Goal: Task Accomplishment & Management: Manage account settings

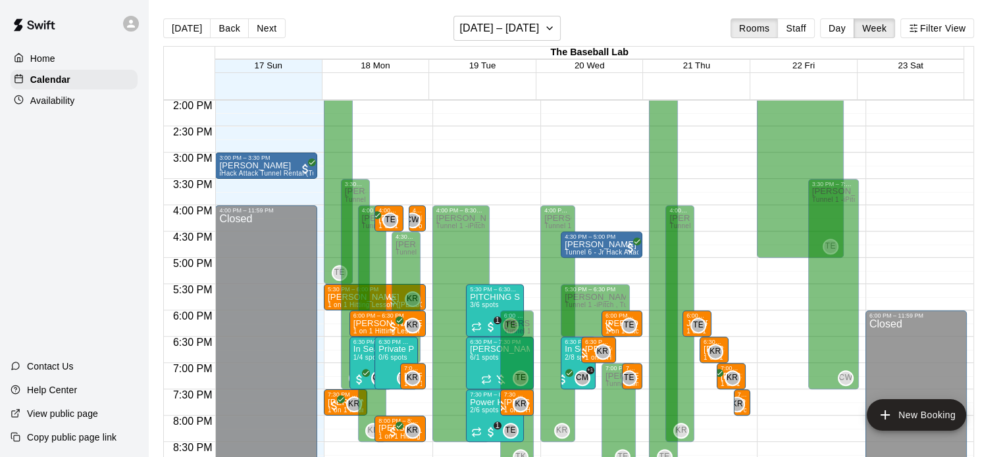
scroll to position [842, 0]
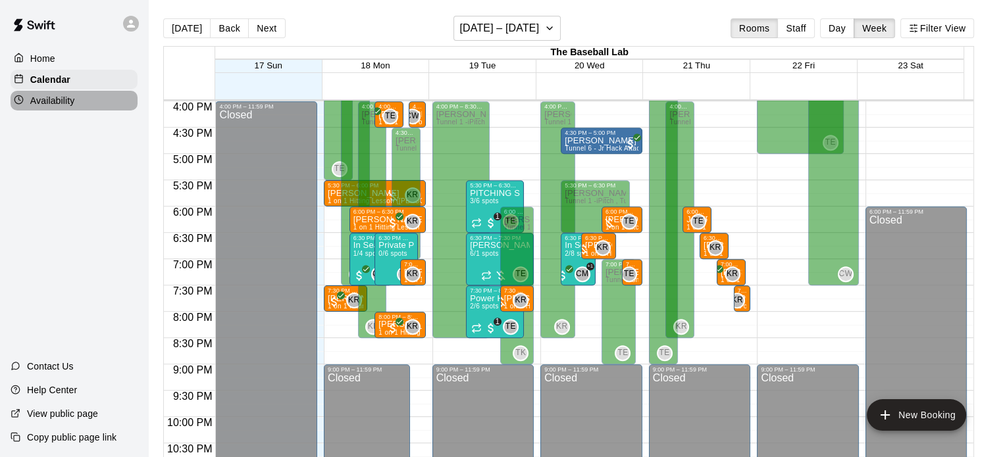
click at [50, 105] on p "Availability" at bounding box center [52, 100] width 45 height 13
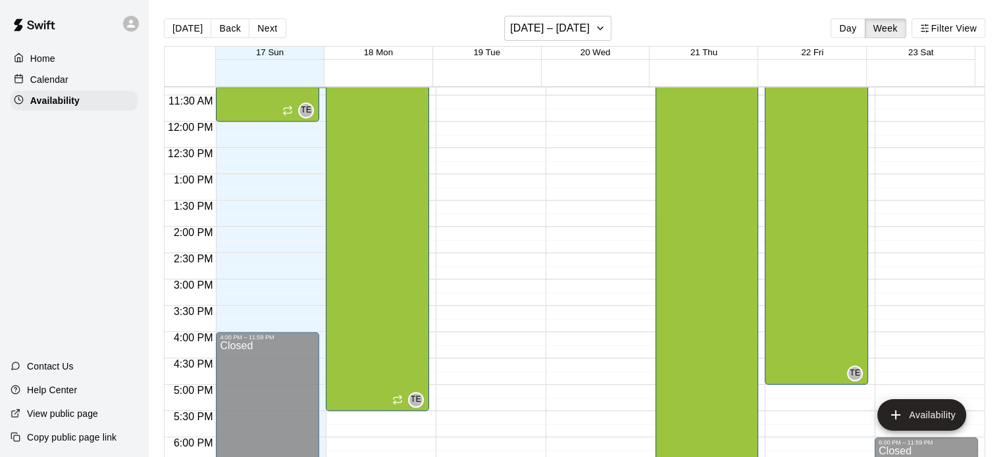
scroll to position [857, 0]
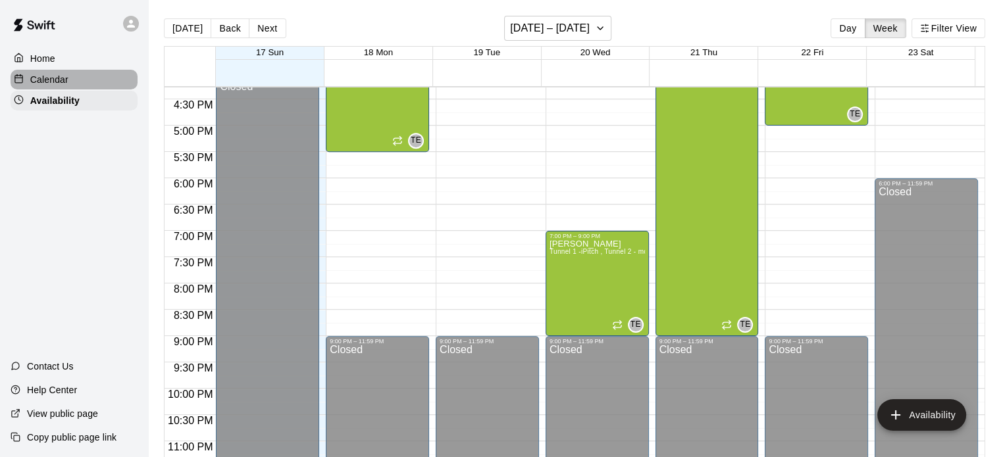
click at [95, 90] on div "Calendar" at bounding box center [74, 80] width 127 height 20
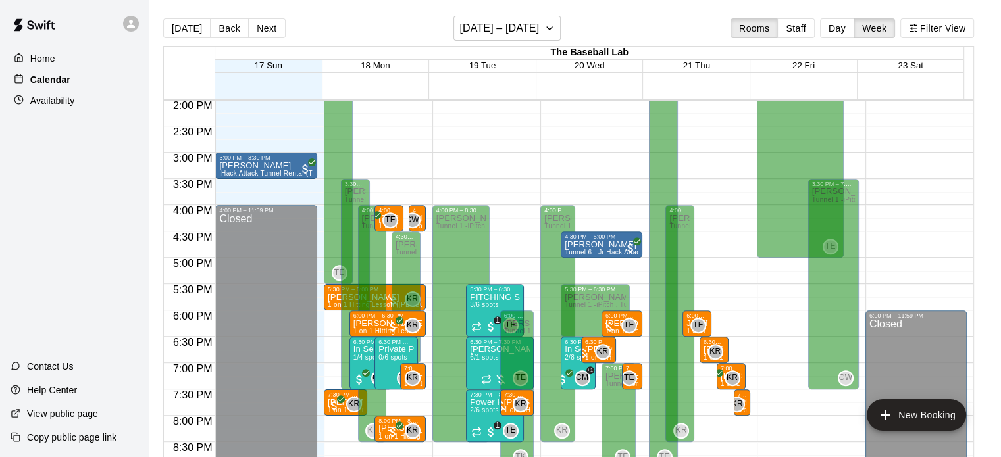
scroll to position [754, 0]
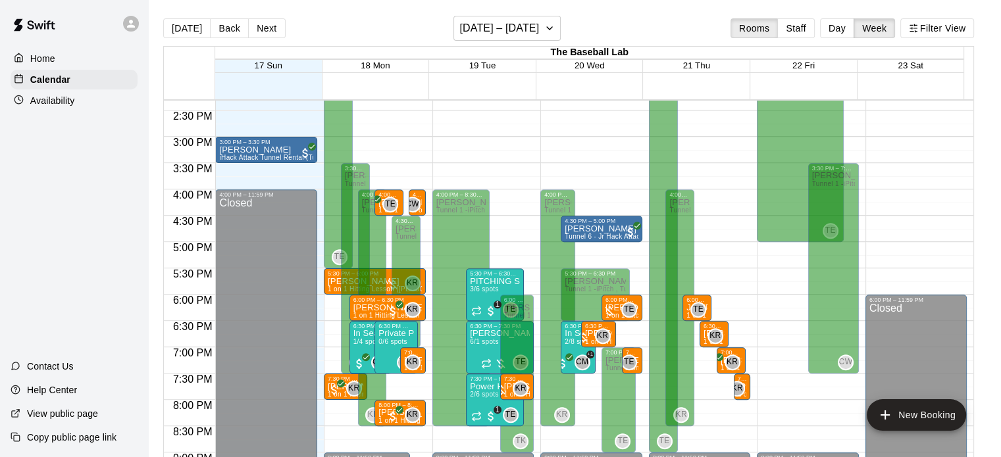
click at [62, 103] on p "Availability" at bounding box center [52, 100] width 45 height 13
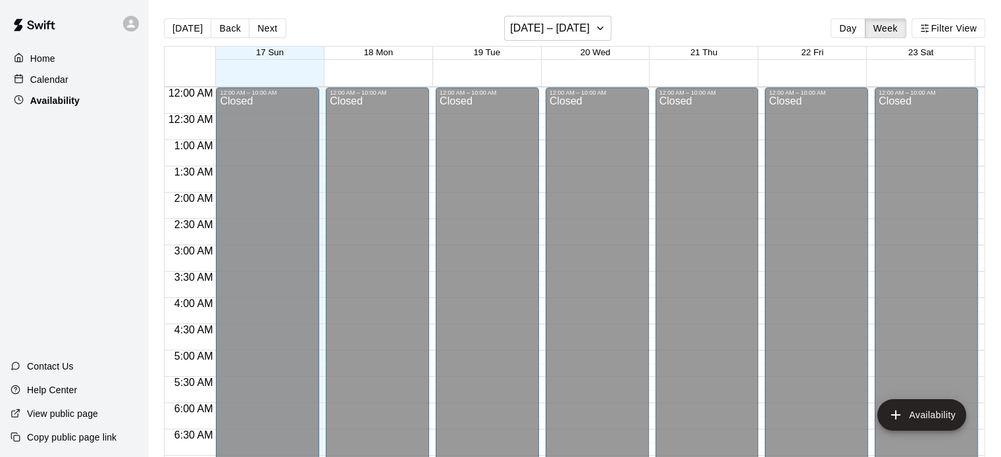
scroll to position [598, 0]
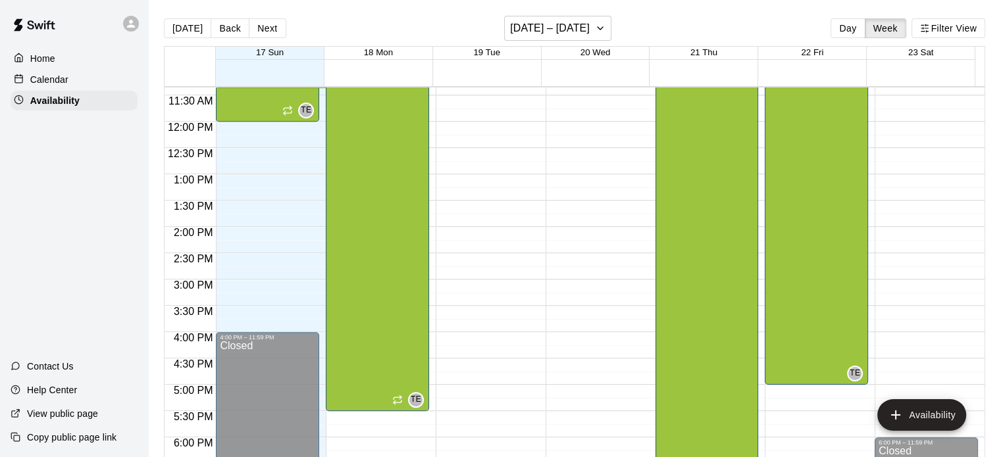
click at [475, 335] on div "12:00 AM – 10:00 AM Closed 9:00 PM – 11:59 PM Closed" at bounding box center [487, 122] width 103 height 1264
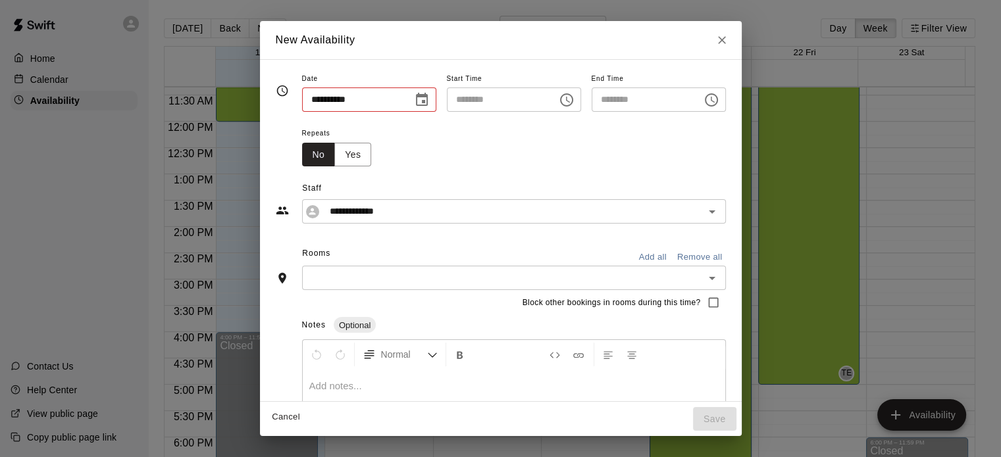
type input "**********"
type input "********"
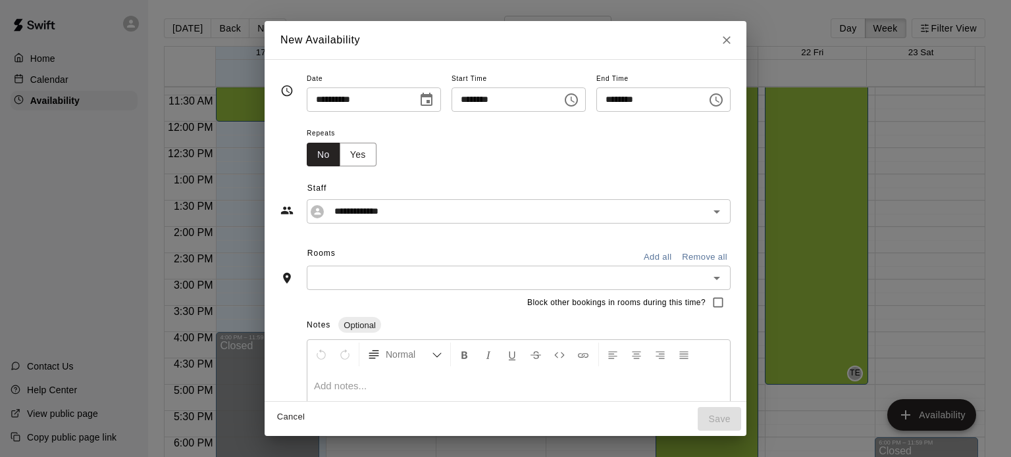
click at [675, 104] on input "********" at bounding box center [646, 100] width 101 height 24
type input "********"
click at [679, 252] on button "Add all" at bounding box center [657, 257] width 42 height 20
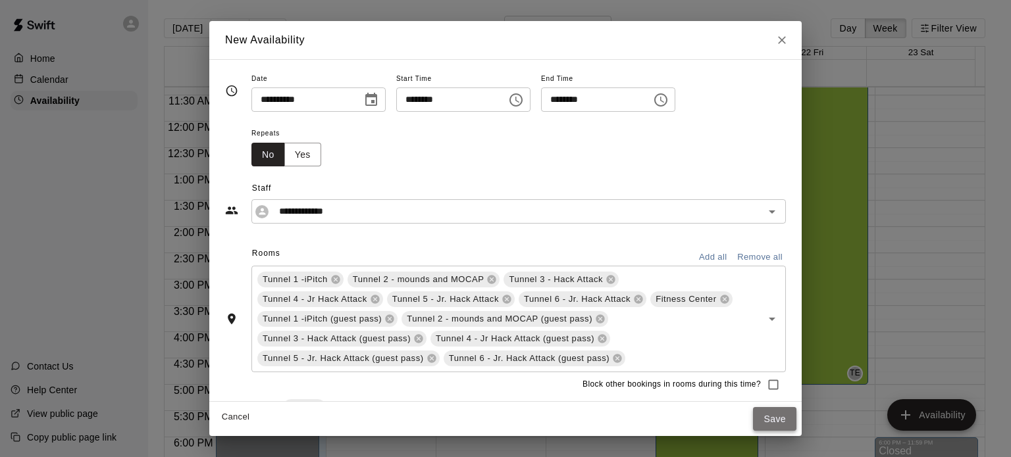
click at [782, 424] on button "Save" at bounding box center [774, 419] width 43 height 24
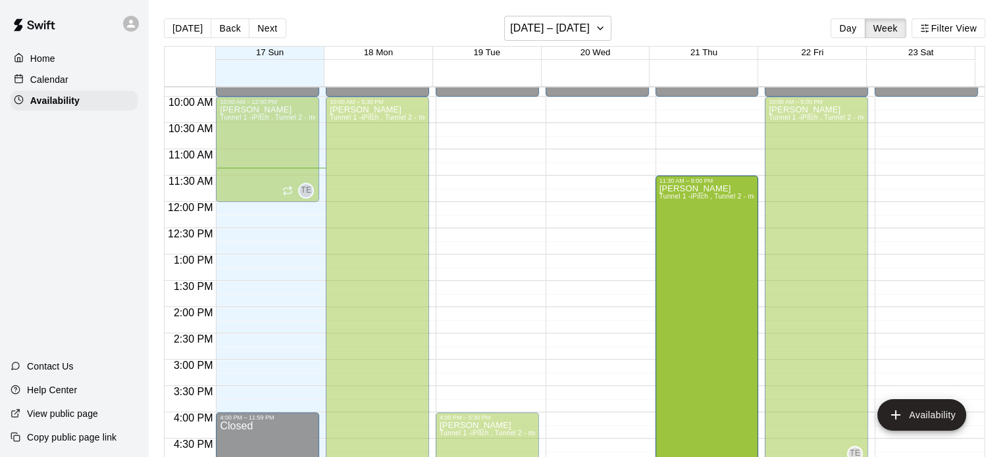
scroll to position [719, 0]
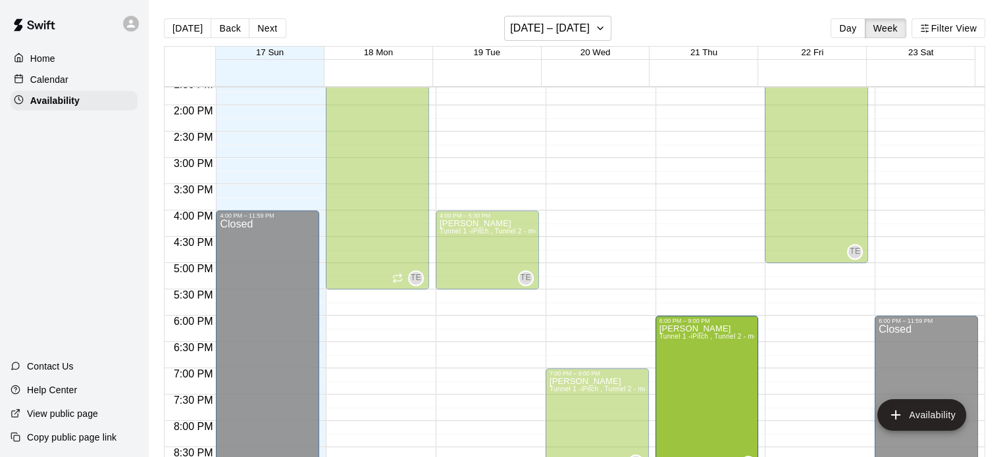
drag, startPoint x: 702, startPoint y: 99, endPoint x: 696, endPoint y: 325, distance: 226.5
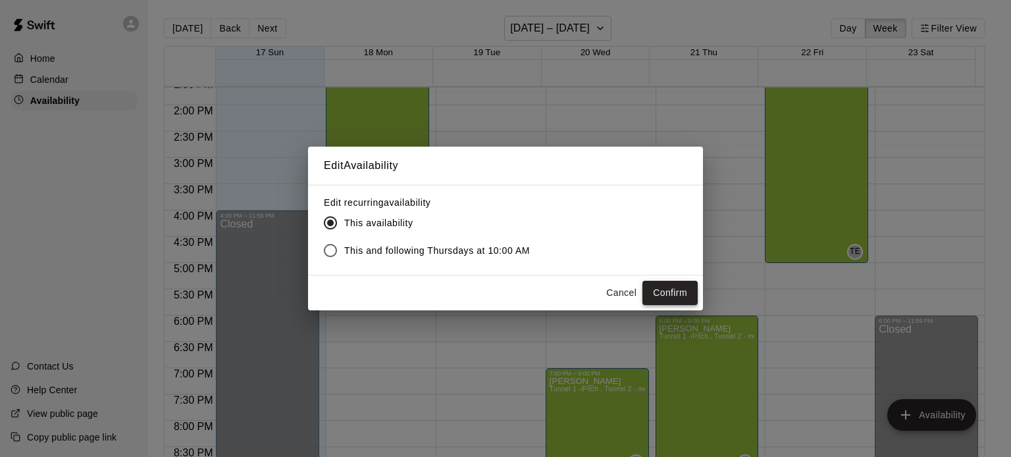
click at [678, 292] on button "Confirm" at bounding box center [669, 293] width 55 height 24
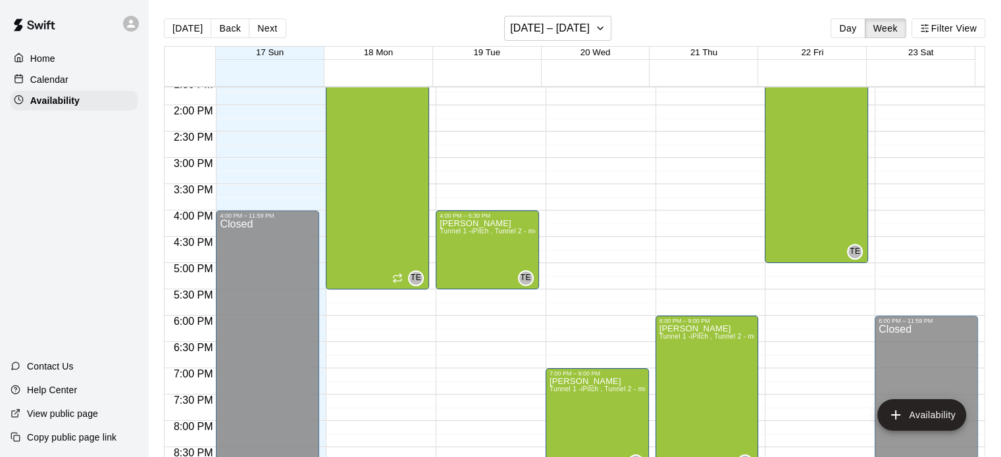
click at [70, 81] on div "Calendar" at bounding box center [74, 80] width 127 height 20
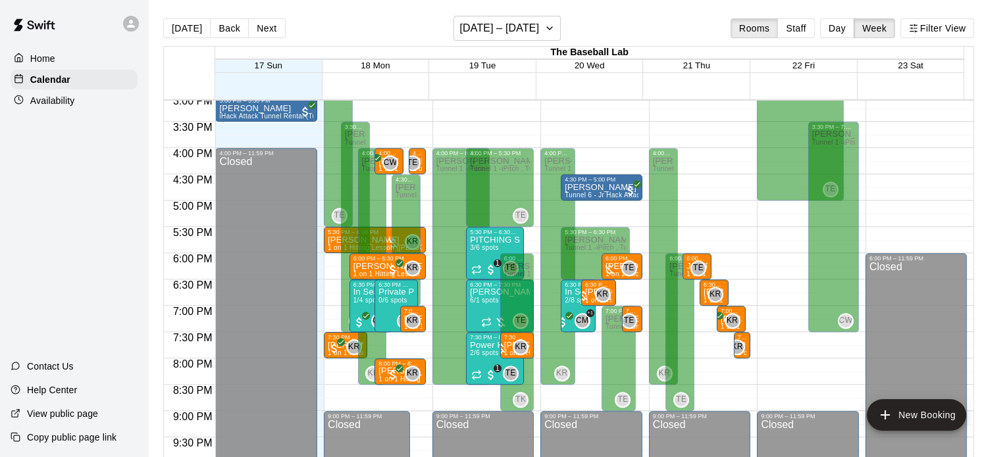
scroll to position [797, 0]
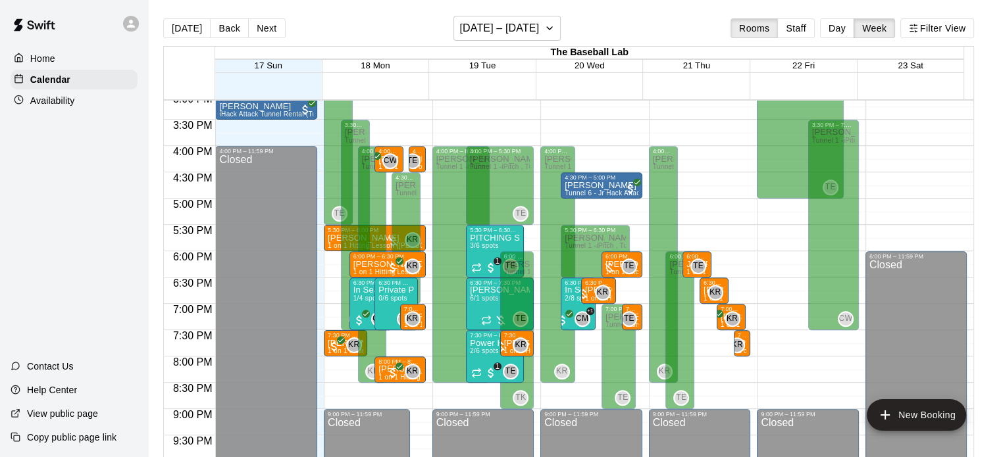
click at [82, 103] on div "Availability" at bounding box center [74, 101] width 127 height 20
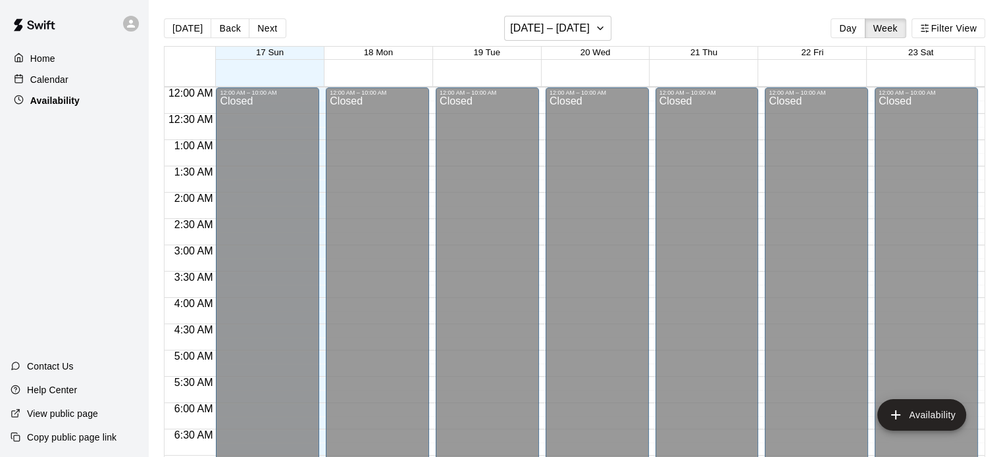
scroll to position [599, 0]
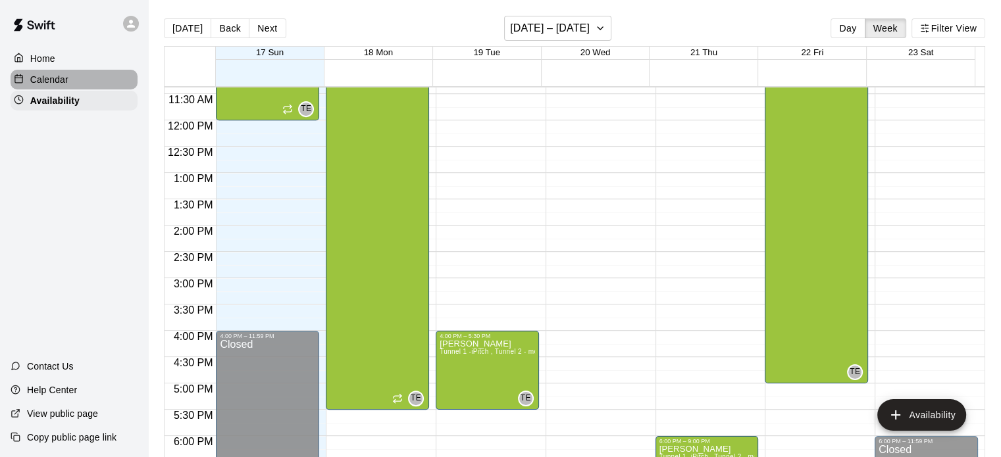
click at [70, 83] on div "Calendar" at bounding box center [74, 80] width 127 height 20
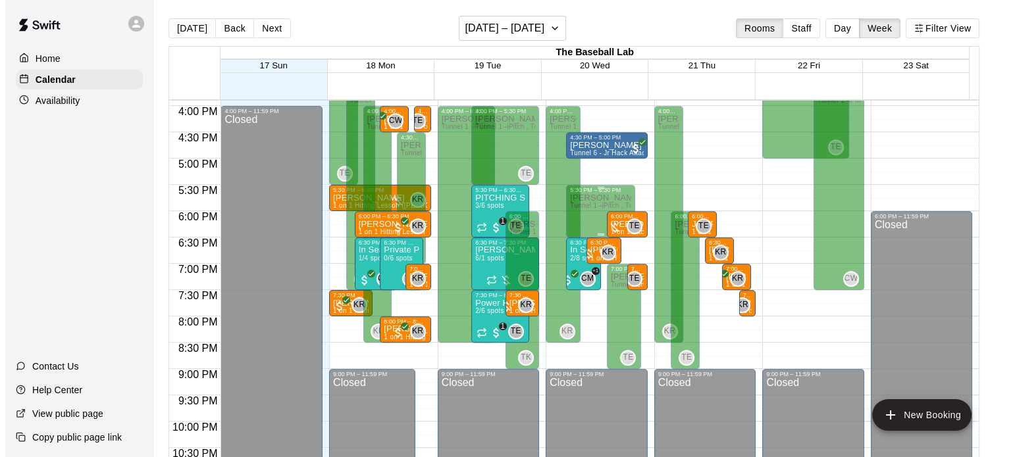
scroll to position [715, 0]
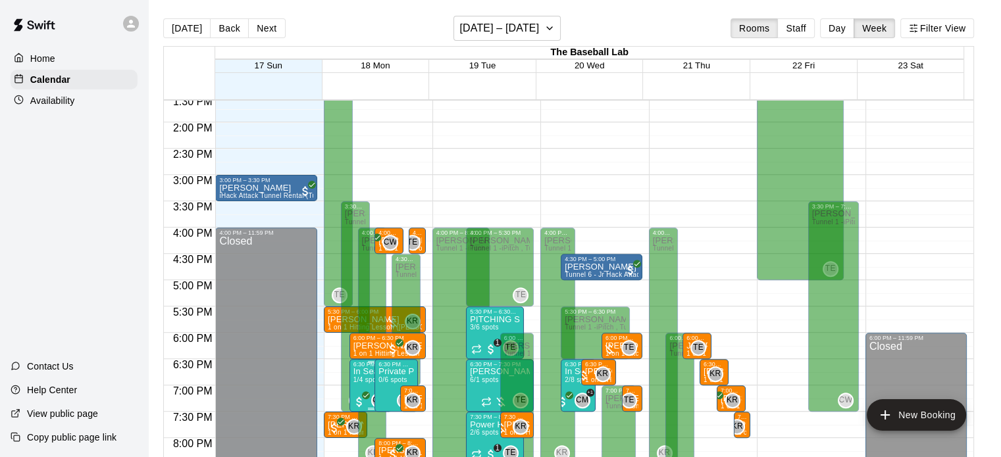
click at [360, 382] on span "1/4 spots" at bounding box center [367, 379] width 29 height 7
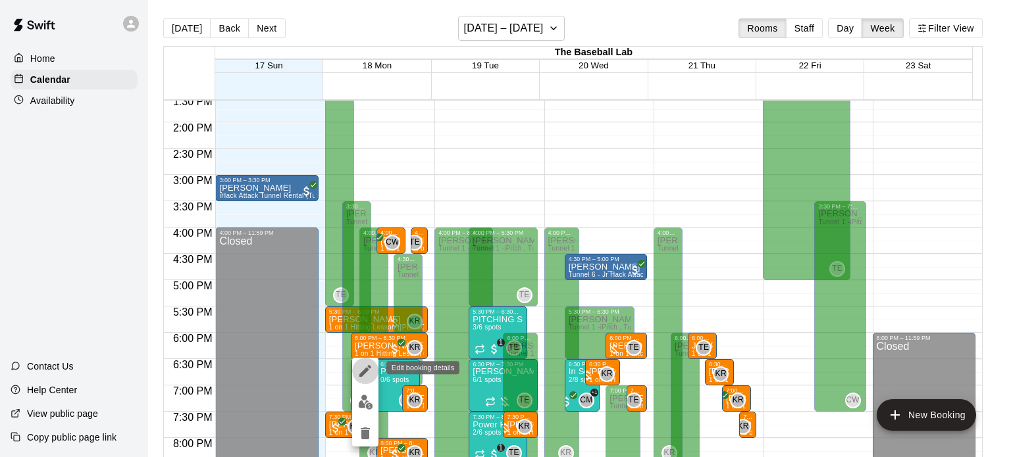
click at [363, 373] on icon "edit" at bounding box center [365, 371] width 12 height 12
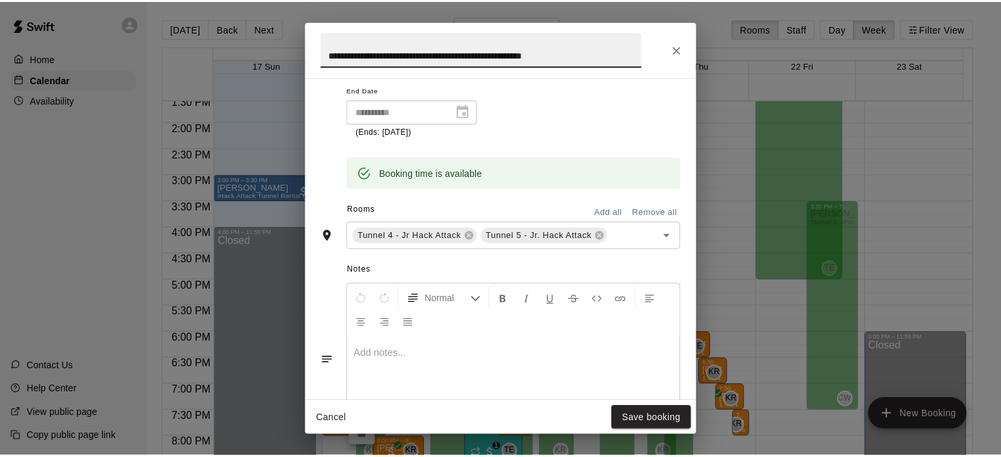
scroll to position [563, 0]
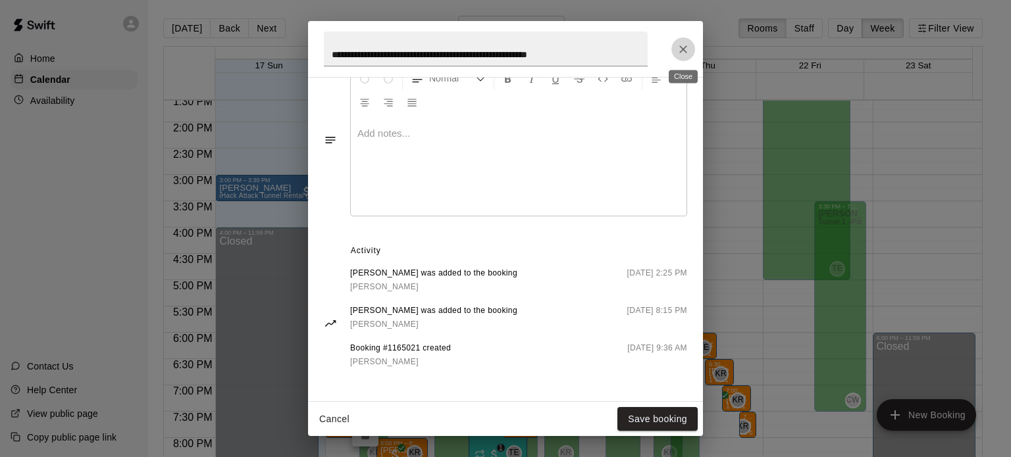
click at [677, 47] on icon "Close" at bounding box center [683, 49] width 13 height 13
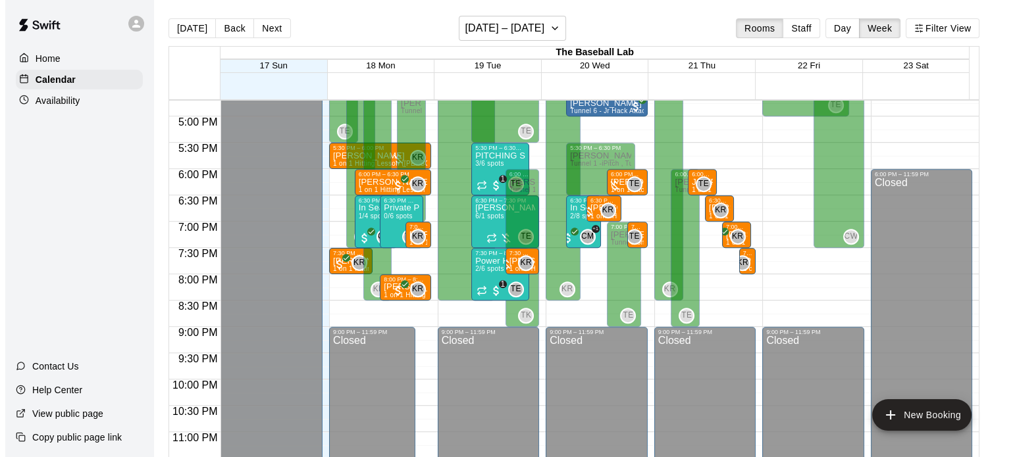
scroll to position [883, 0]
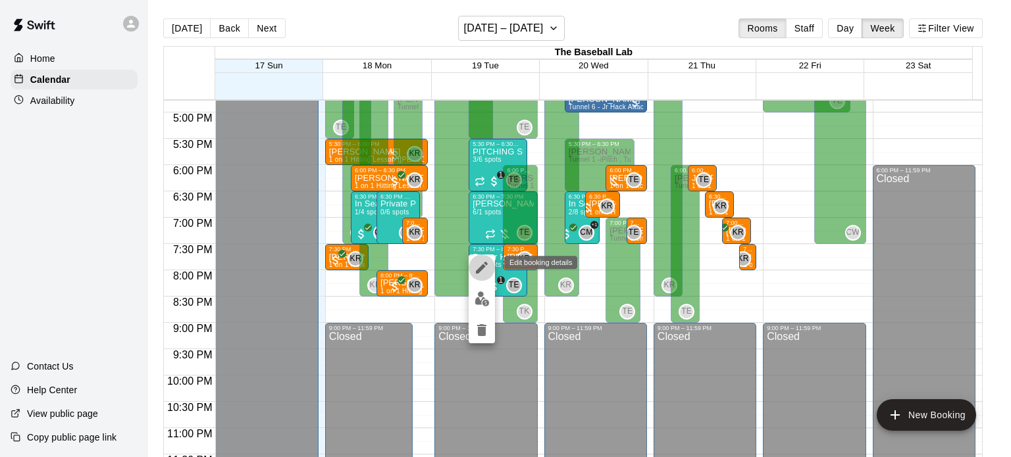
click at [483, 261] on icon "edit" at bounding box center [482, 268] width 16 height 16
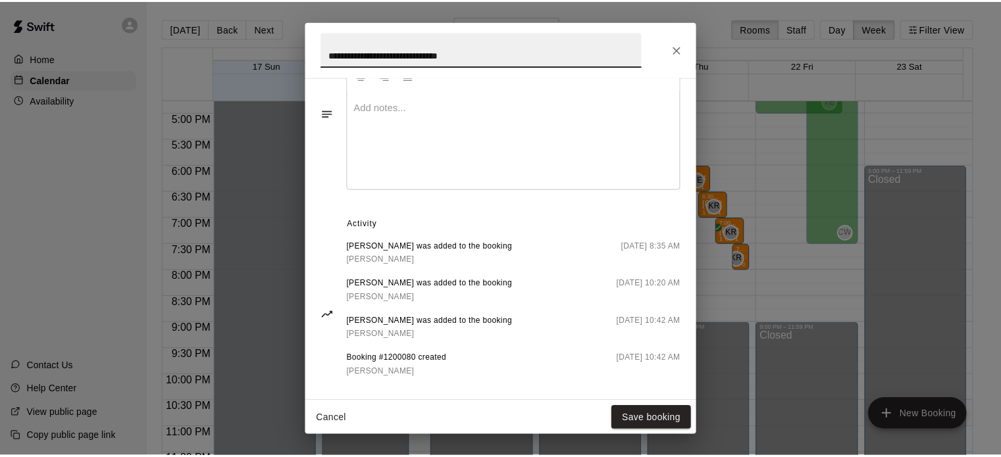
scroll to position [605, 0]
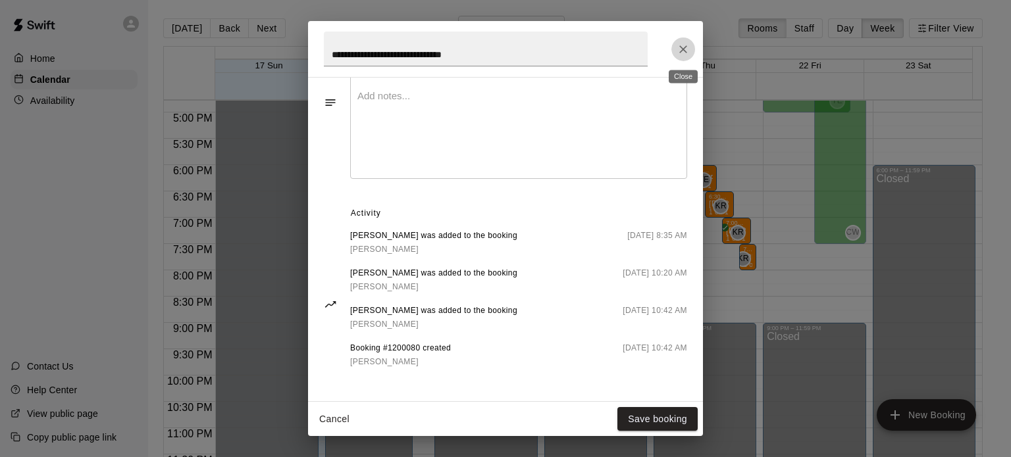
click at [681, 44] on icon "Close" at bounding box center [683, 49] width 13 height 13
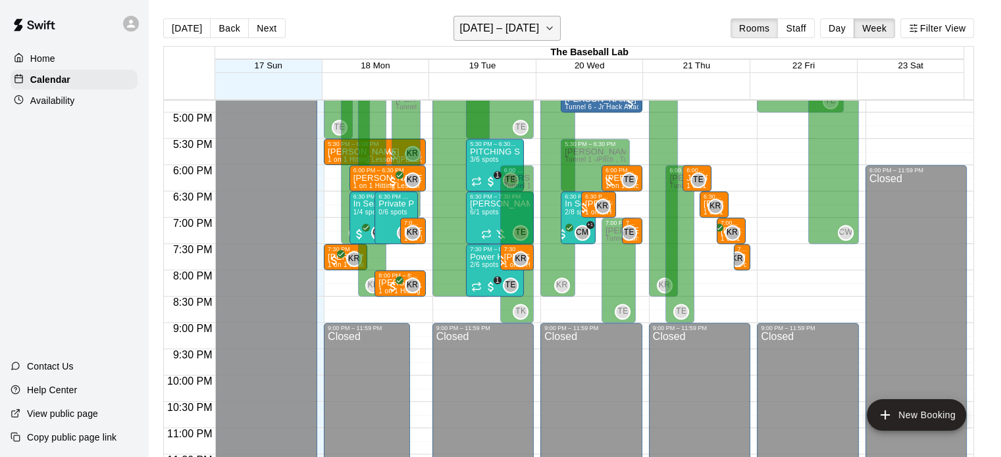
click at [550, 31] on icon "button" at bounding box center [549, 28] width 11 height 16
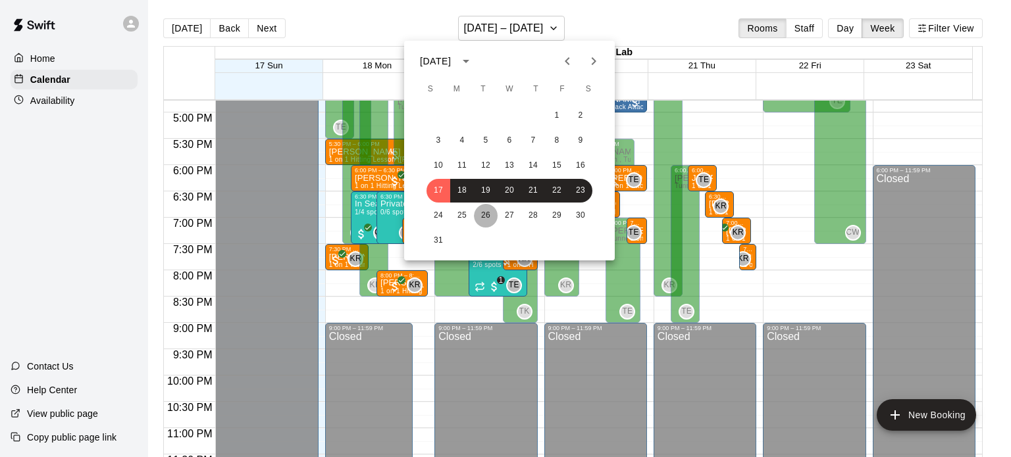
click at [490, 212] on button "26" at bounding box center [486, 216] width 24 height 24
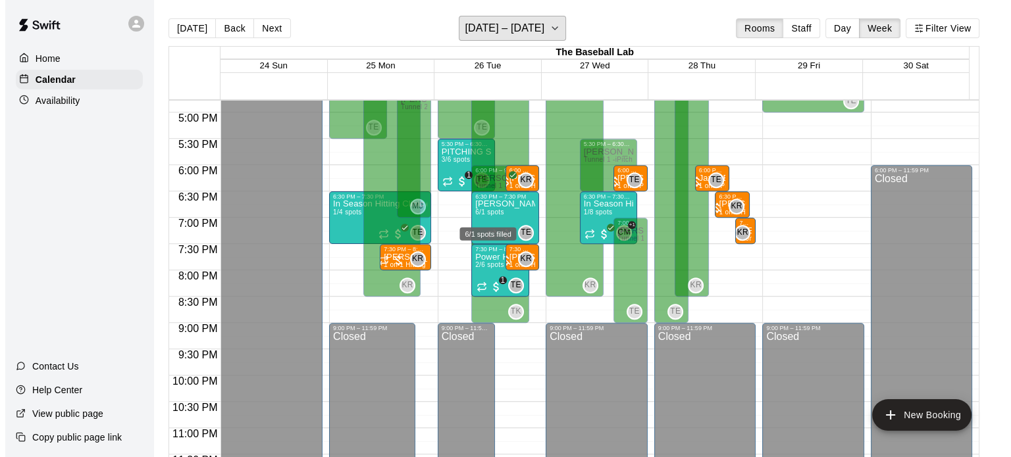
scroll to position [850, 0]
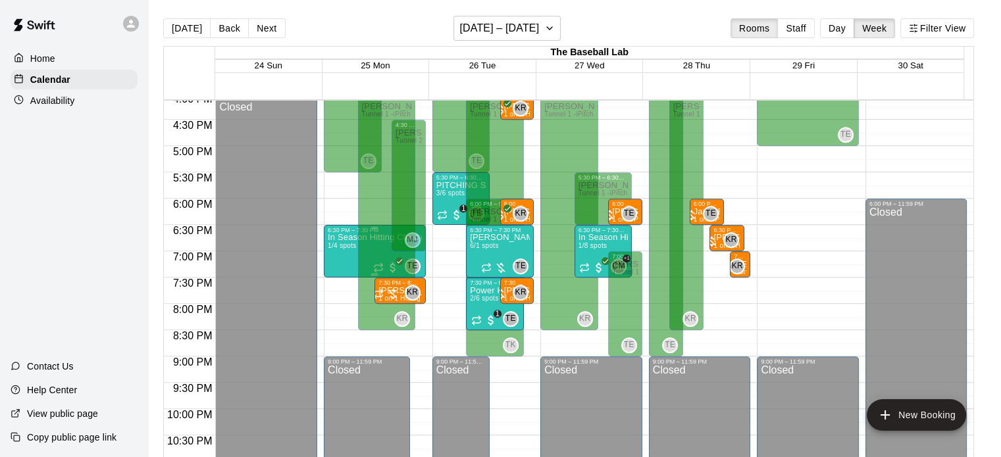
click at [340, 257] on div "In Season Hitting Clinic (Mondays and Wednesdays) 630 - 730 1/4 spots" at bounding box center [375, 462] width 94 height 457
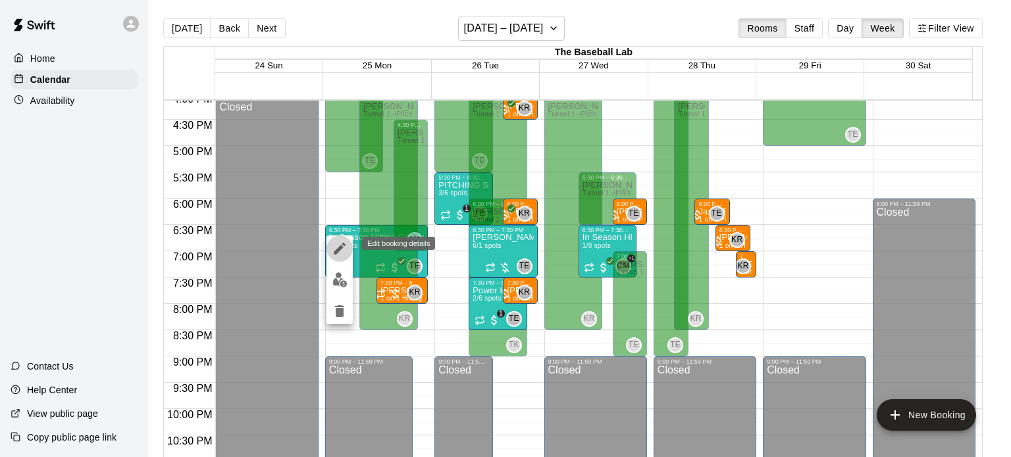
click at [341, 249] on icon "edit" at bounding box center [340, 249] width 16 height 16
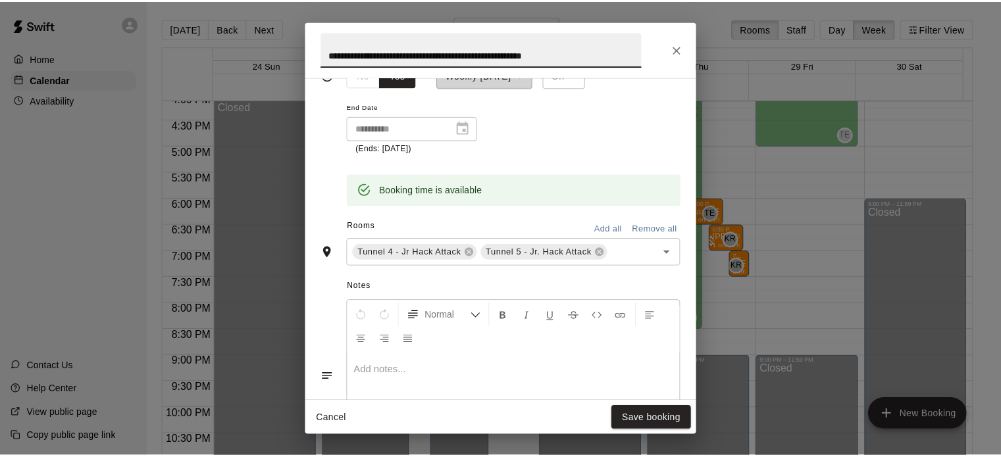
scroll to position [563, 0]
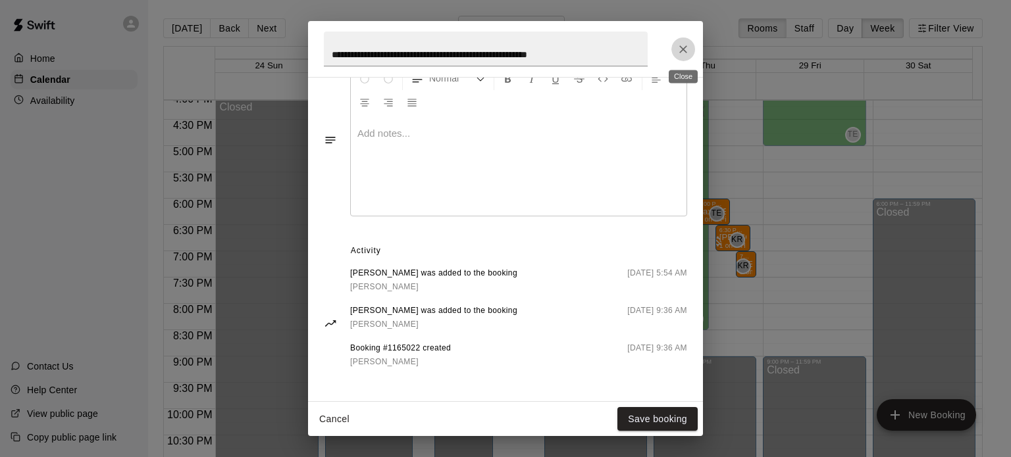
click at [681, 50] on icon "Close" at bounding box center [683, 49] width 13 height 13
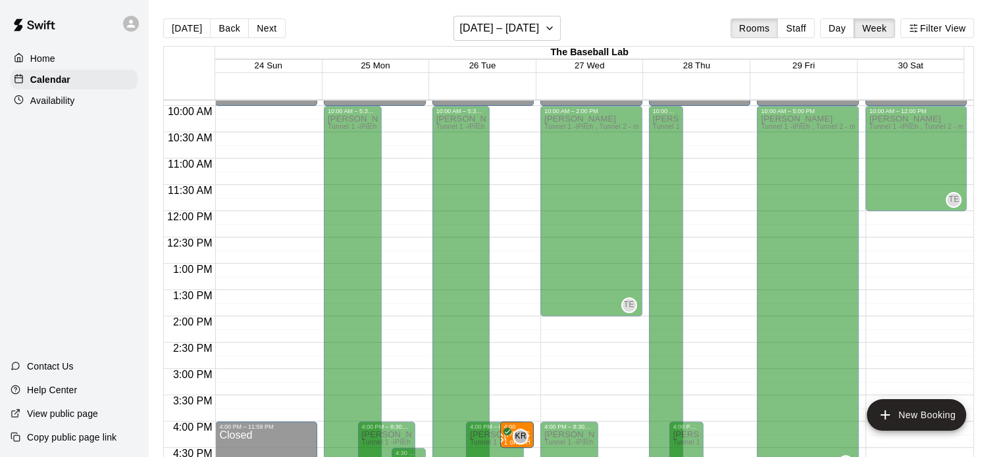
scroll to position [334, 0]
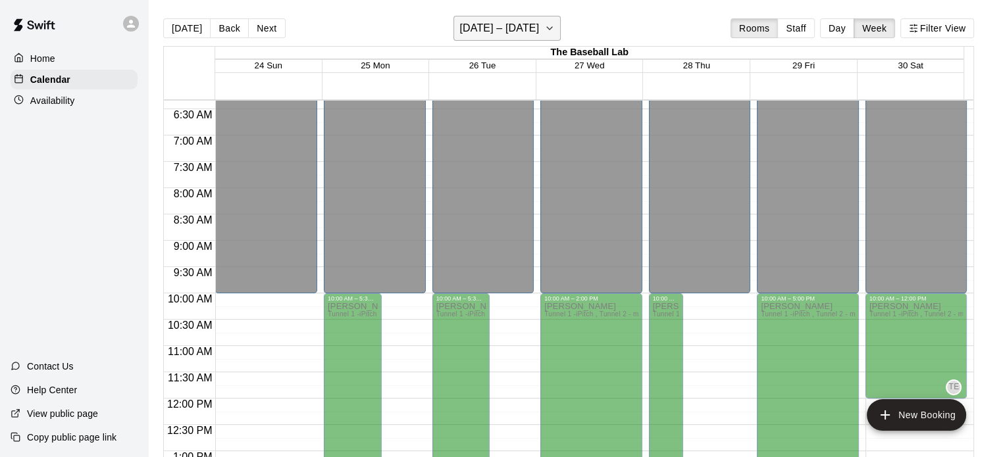
click at [496, 24] on h6 "[DATE] – [DATE]" at bounding box center [499, 28] width 80 height 18
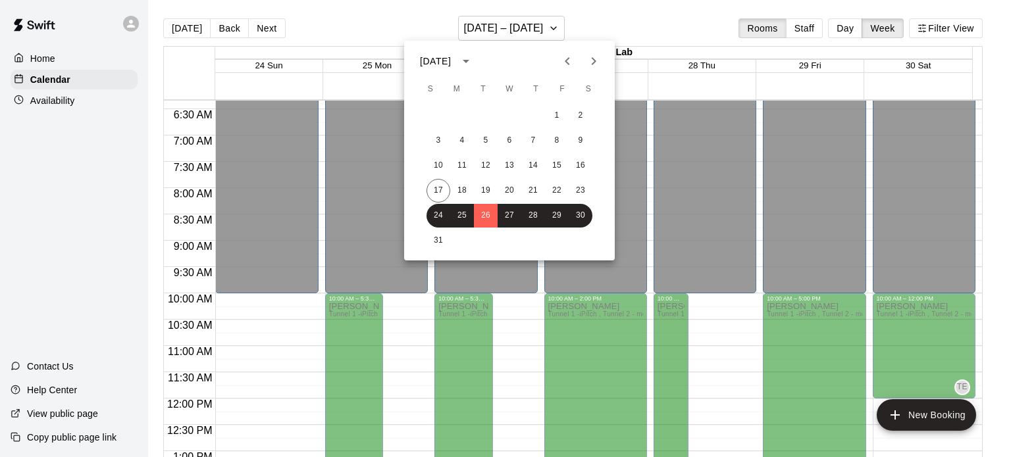
click at [569, 21] on div at bounding box center [505, 228] width 1011 height 457
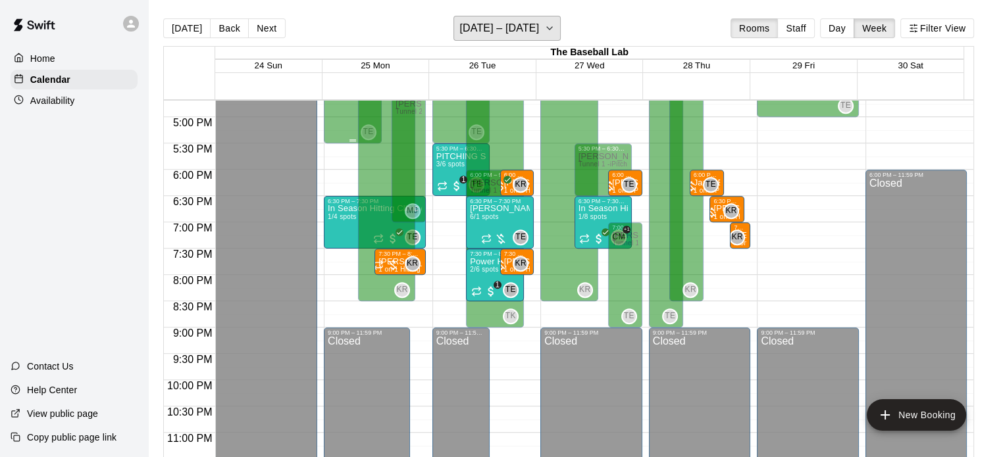
scroll to position [879, 0]
click at [489, 26] on h6 "[DATE] – [DATE]" at bounding box center [499, 28] width 80 height 18
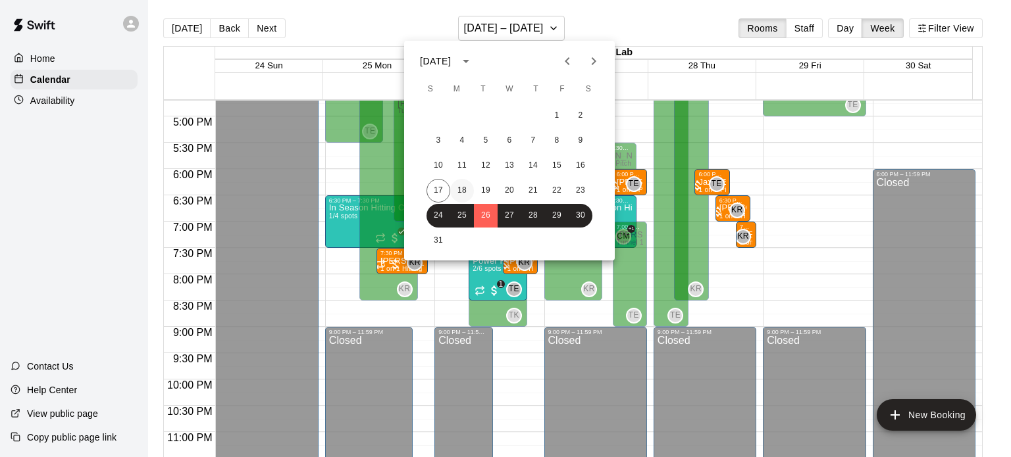
click at [461, 190] on button "18" at bounding box center [462, 191] width 24 height 24
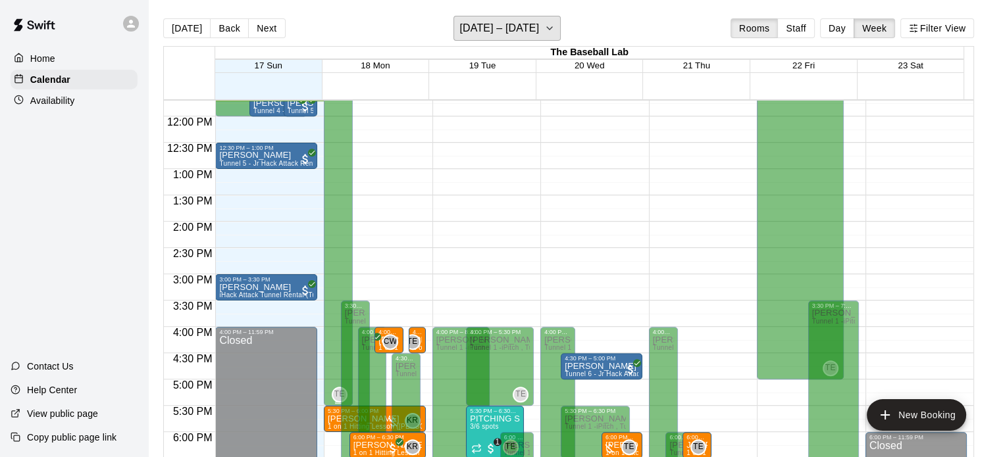
scroll to position [405, 0]
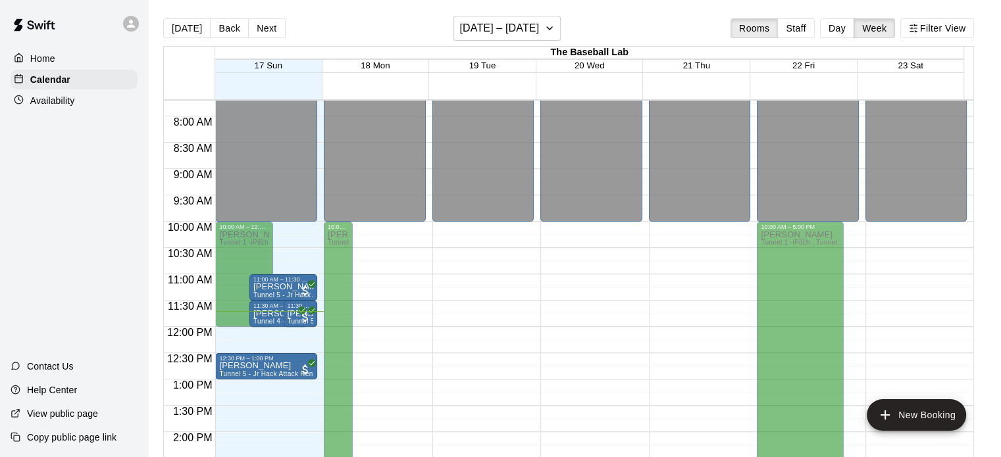
click at [57, 101] on p "Availability" at bounding box center [52, 100] width 45 height 13
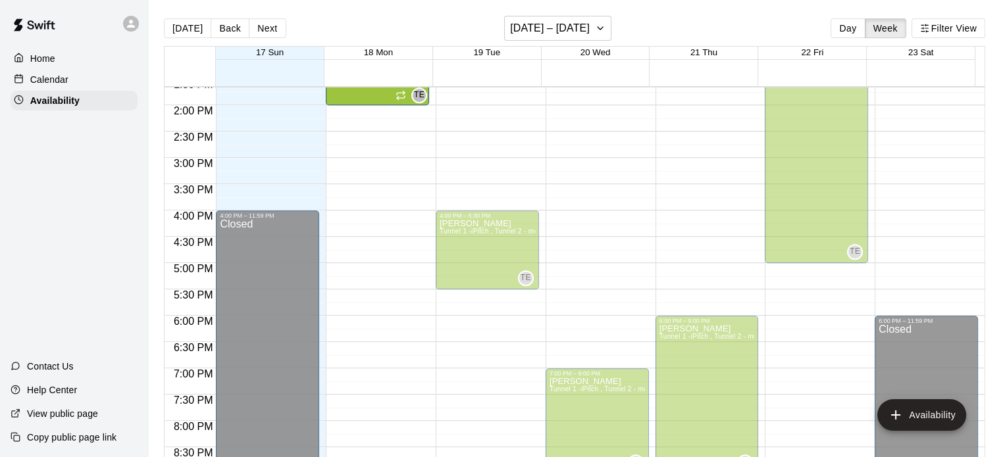
scroll to position [527, 0]
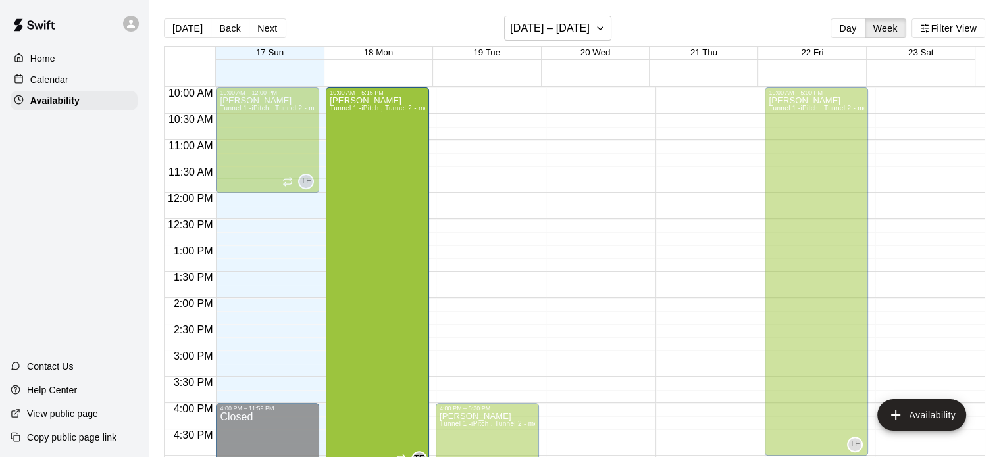
drag, startPoint x: 374, startPoint y: 287, endPoint x: 360, endPoint y: 480, distance: 193.4
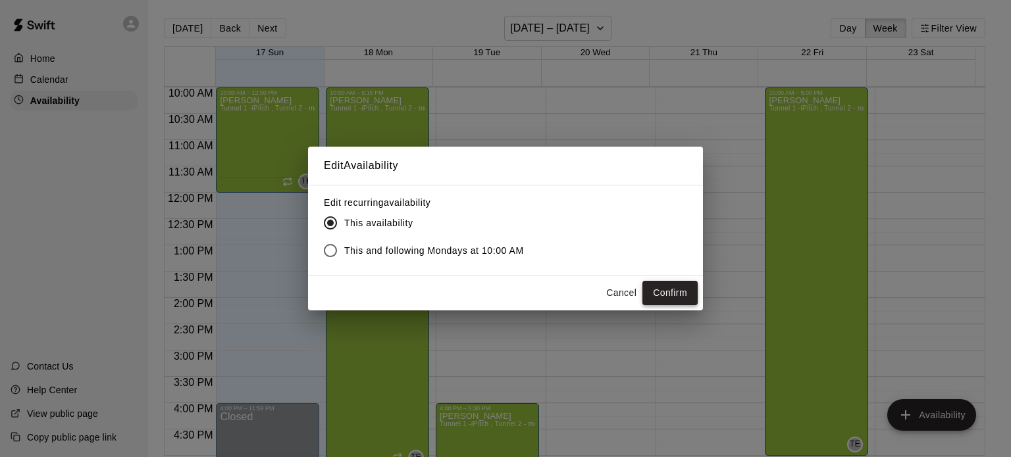
click at [669, 288] on button "Confirm" at bounding box center [669, 293] width 55 height 24
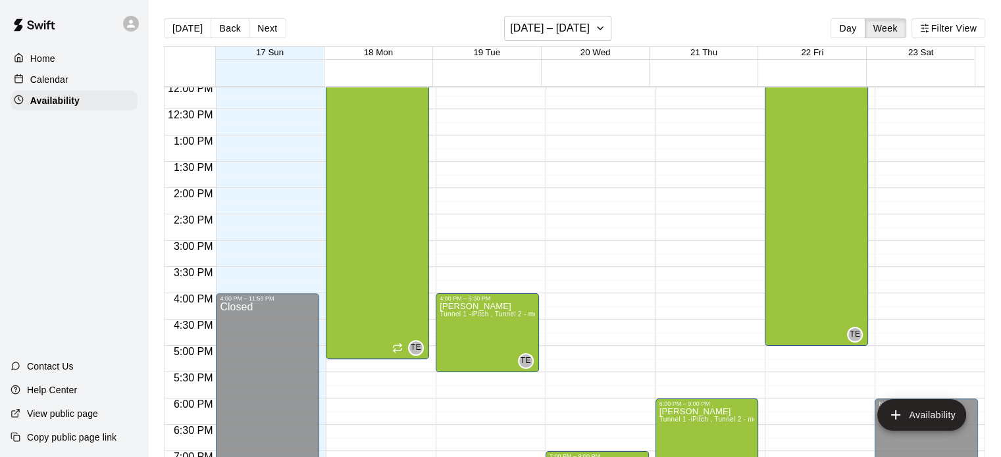
scroll to position [737, 0]
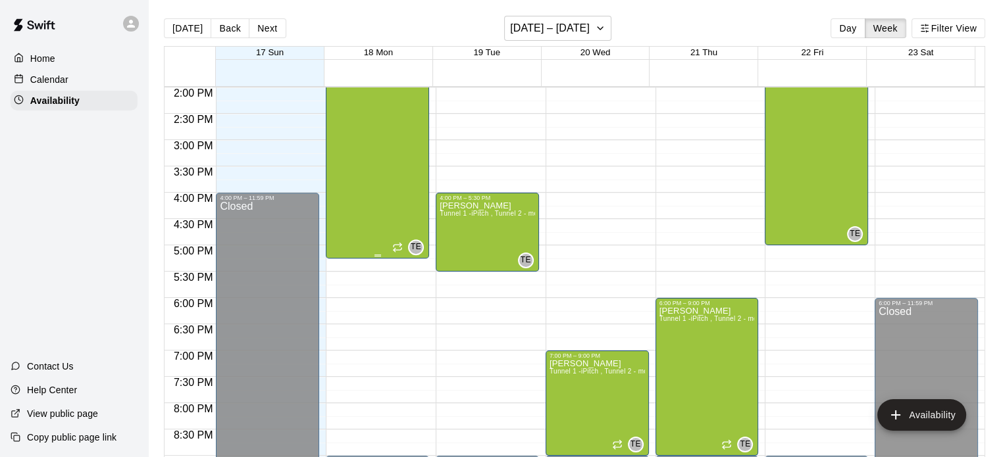
click at [392, 122] on div "[PERSON_NAME] Tunnel 1 -iPitch , Tunnel 2 - mounds and MOCAP, Tunnel 3 - Hack A…" at bounding box center [377, 113] width 95 height 457
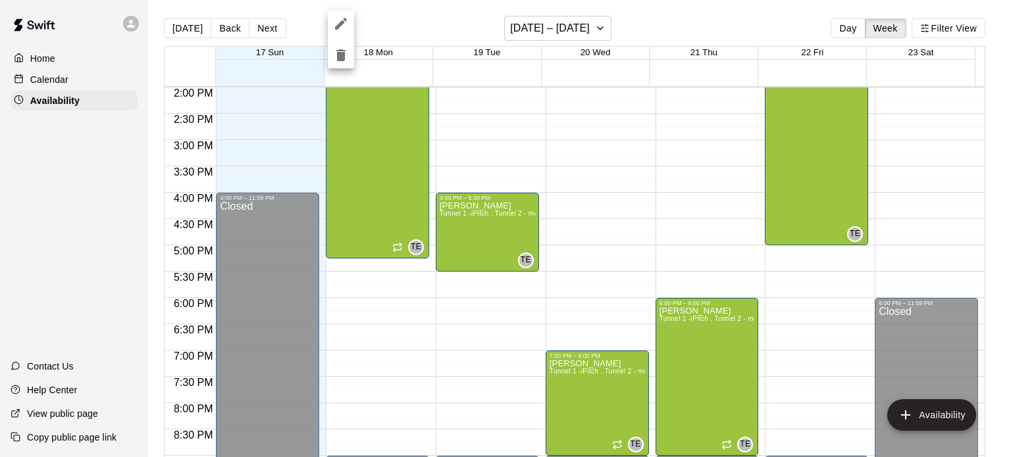
click at [344, 27] on icon "edit" at bounding box center [341, 24] width 16 height 16
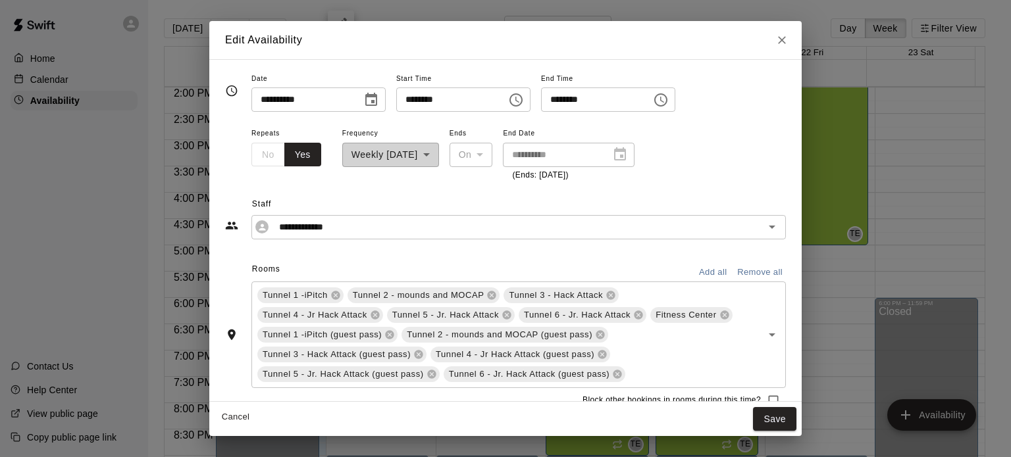
click at [604, 99] on input "********" at bounding box center [591, 100] width 101 height 24
type input "********"
click at [769, 419] on button "Save" at bounding box center [774, 419] width 43 height 24
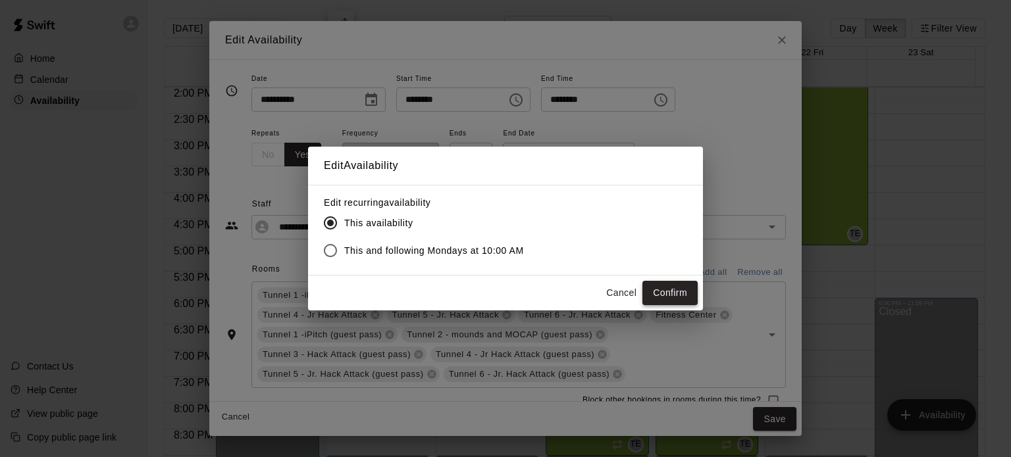
click at [669, 294] on button "Confirm" at bounding box center [669, 293] width 55 height 24
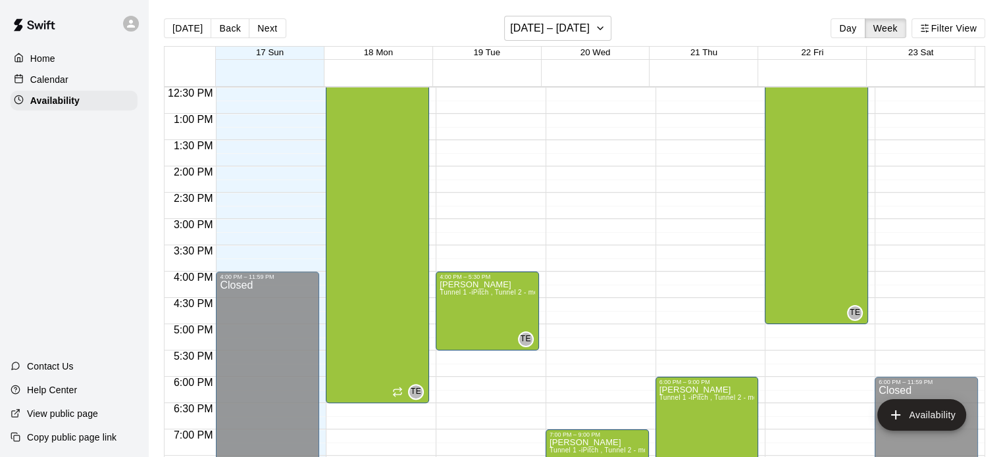
scroll to position [658, 0]
click at [67, 79] on p "Calendar" at bounding box center [49, 79] width 38 height 13
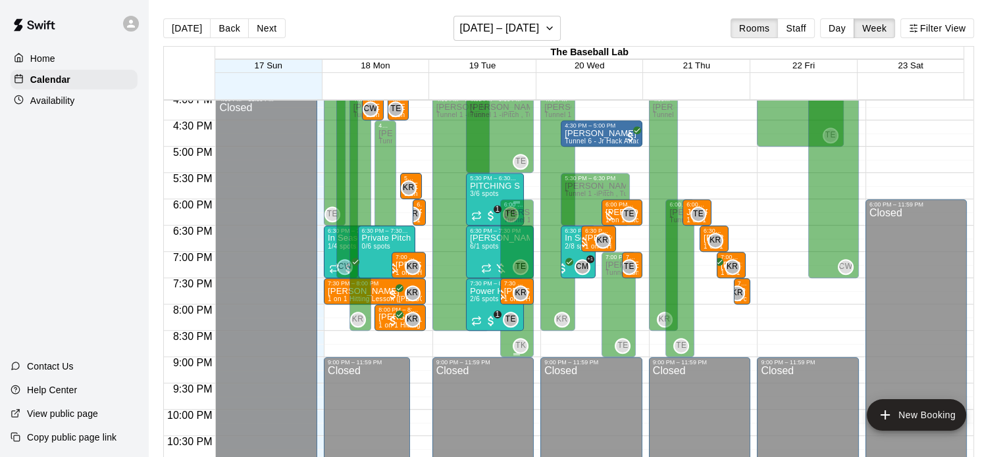
scroll to position [817, 0]
